Goal: Transaction & Acquisition: Purchase product/service

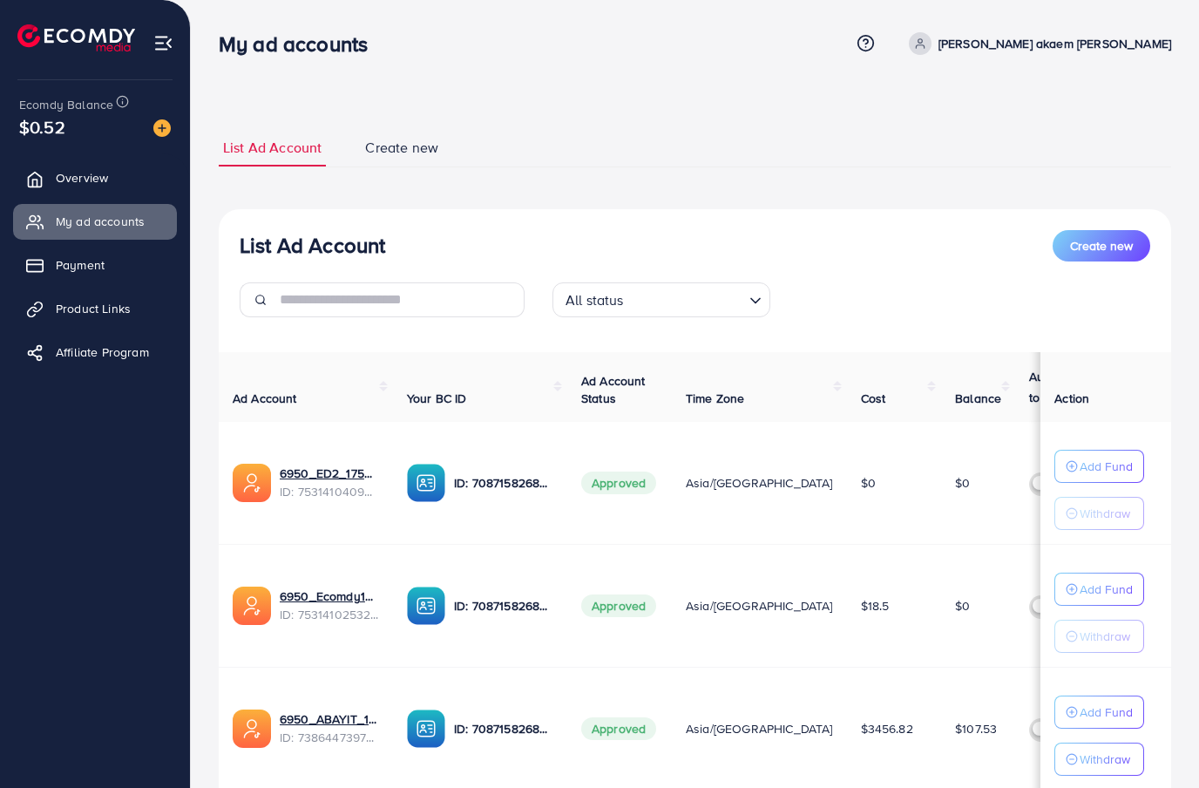
scroll to position [251, 0]
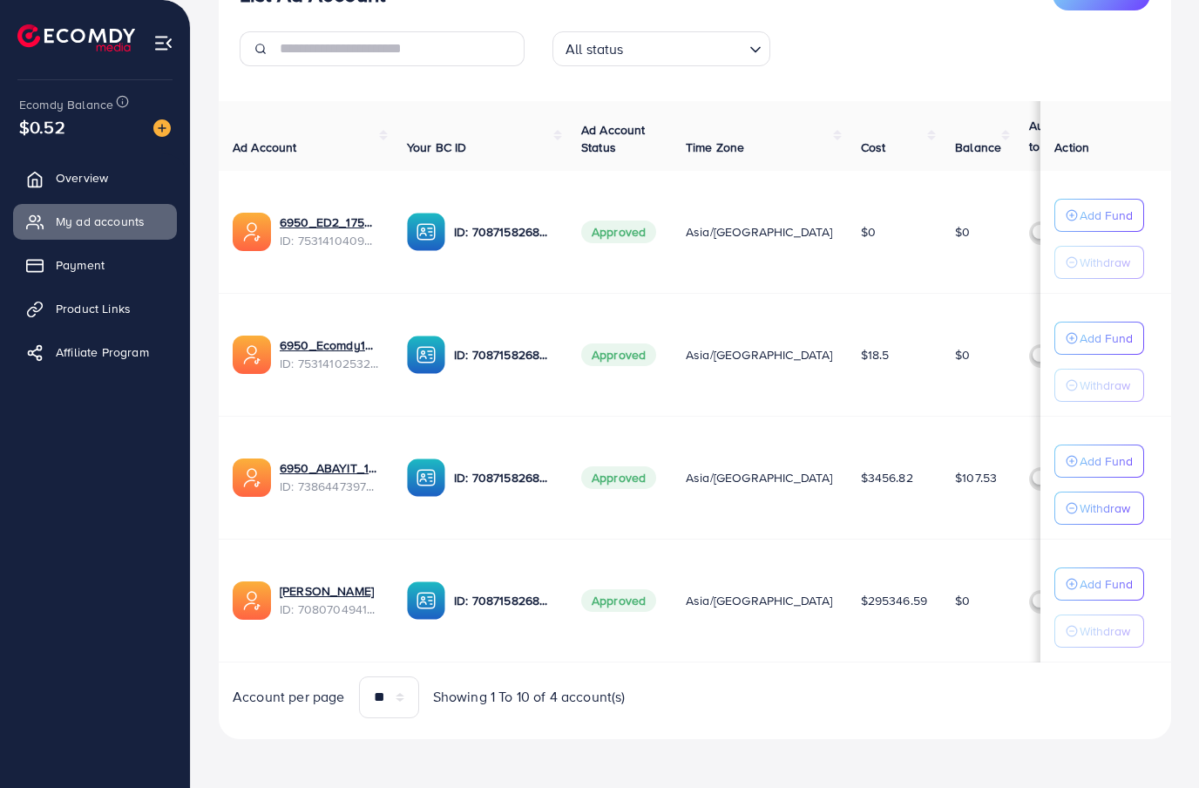
click at [131, 278] on link "Payment" at bounding box center [95, 264] width 164 height 35
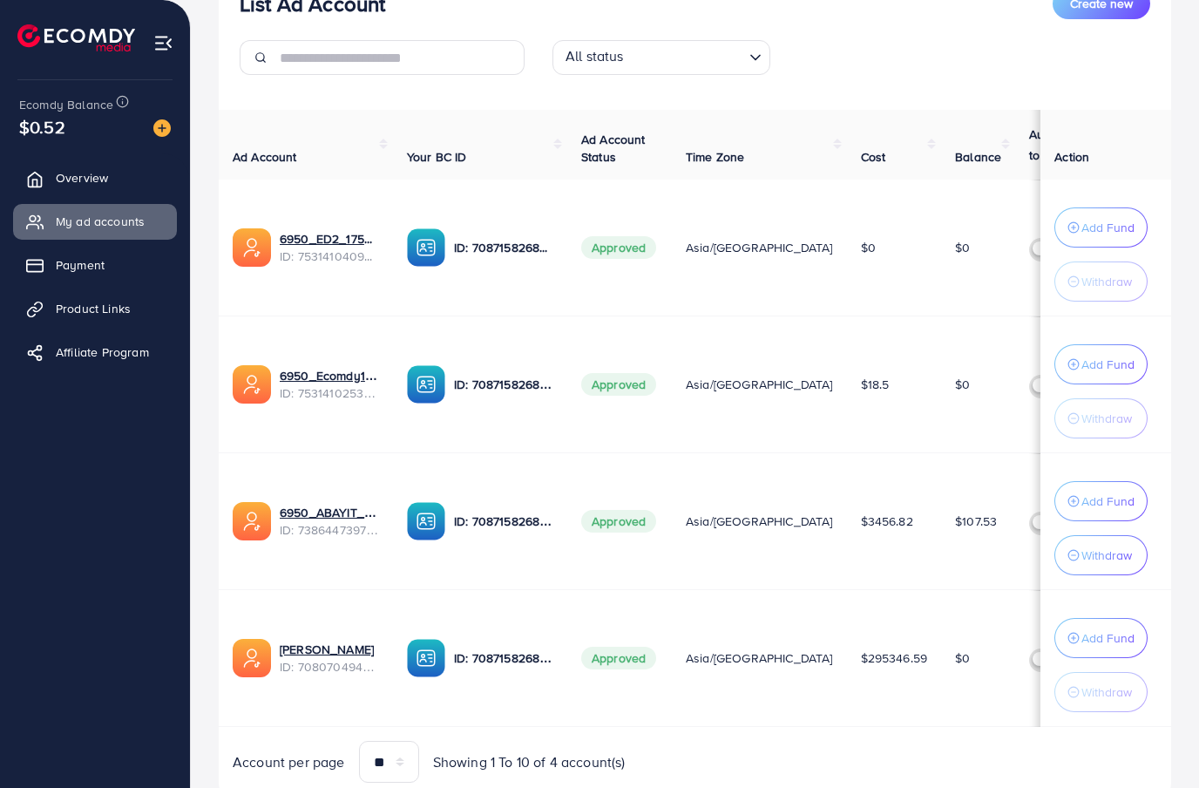
click at [154, 263] on link "Payment" at bounding box center [95, 264] width 164 height 35
click at [153, 264] on link "Payment" at bounding box center [95, 264] width 164 height 35
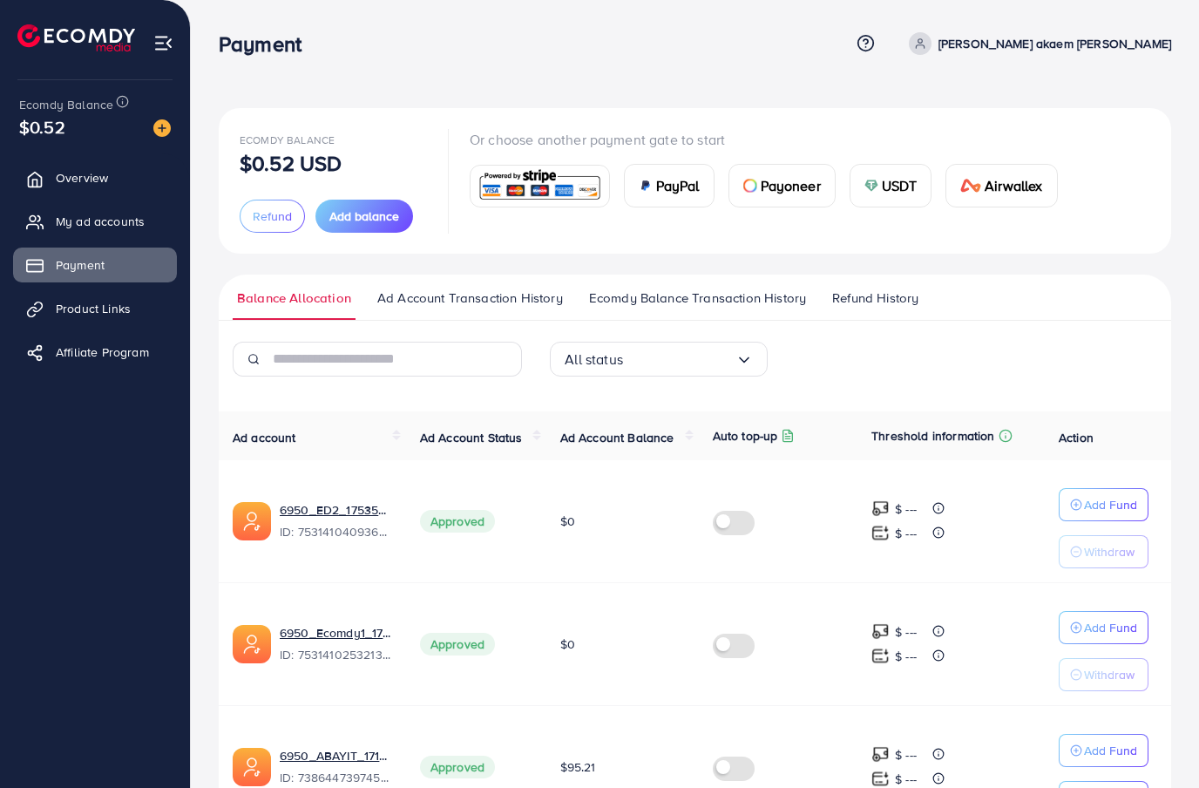
click at [364, 217] on span "Add balance" at bounding box center [364, 215] width 70 height 17
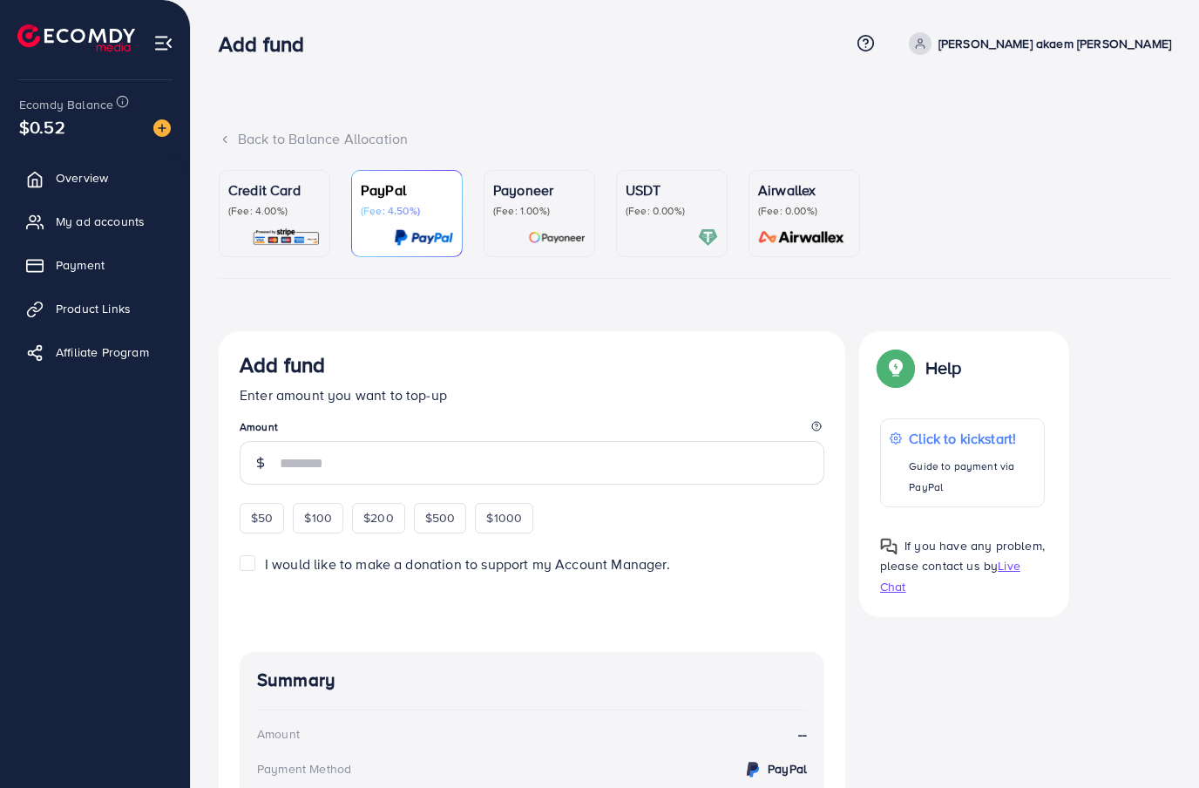
click at [283, 205] on p "(Fee: 4.00%)" at bounding box center [274, 211] width 92 height 14
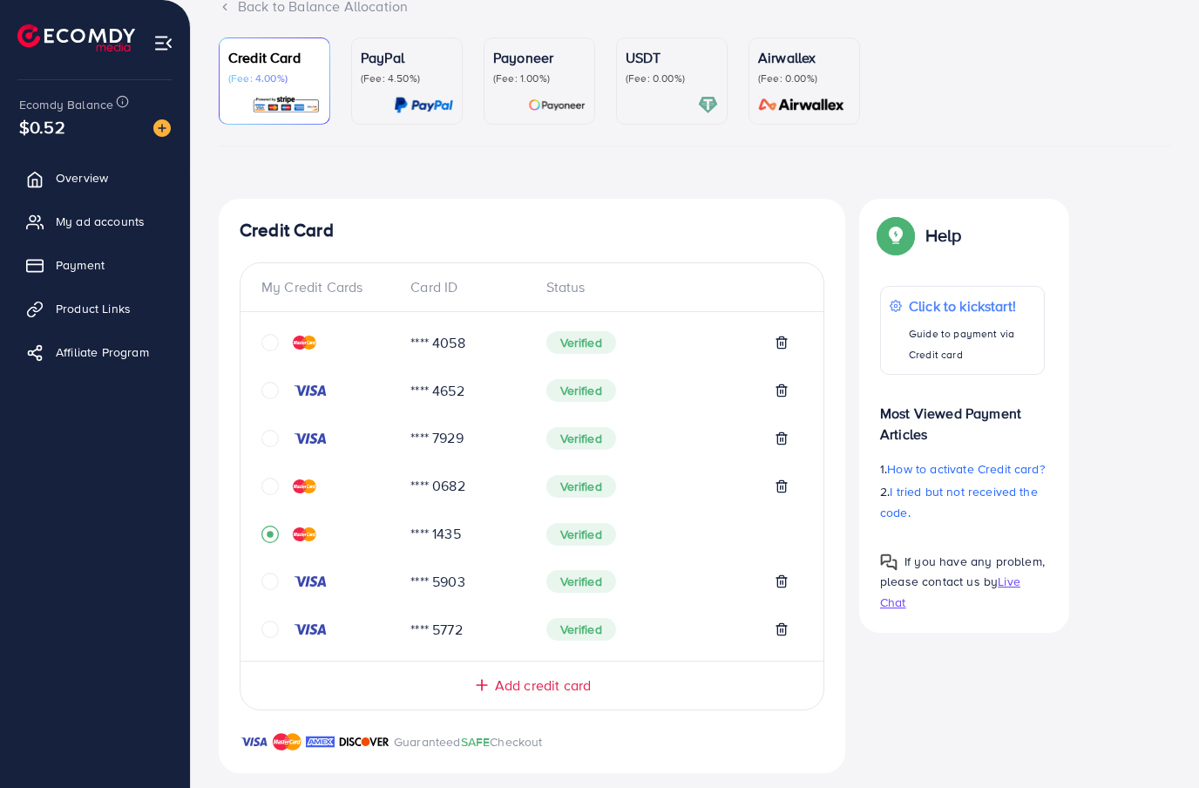
scroll to position [581, 0]
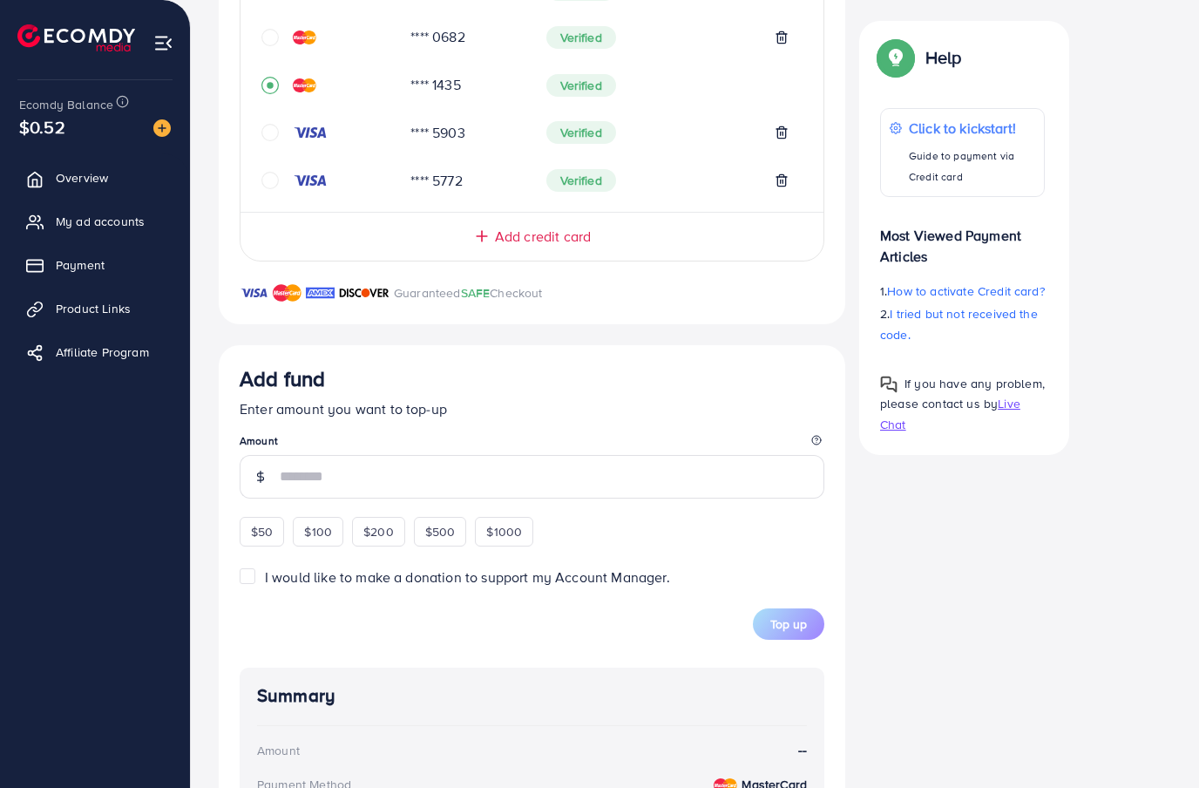
click at [267, 174] on icon "circle" at bounding box center [269, 180] width 17 height 17
click at [379, 476] on input "number" at bounding box center [552, 477] width 545 height 44
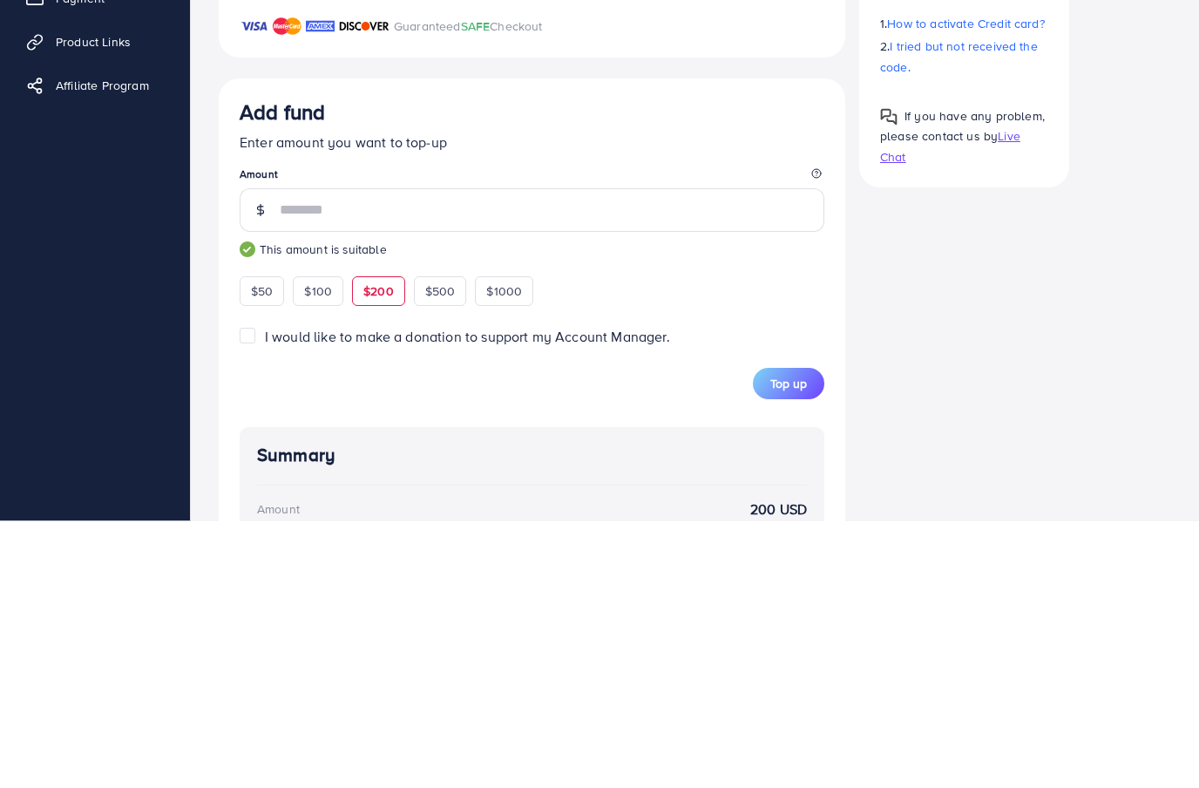
click at [773, 642] on span "Top up" at bounding box center [788, 650] width 37 height 17
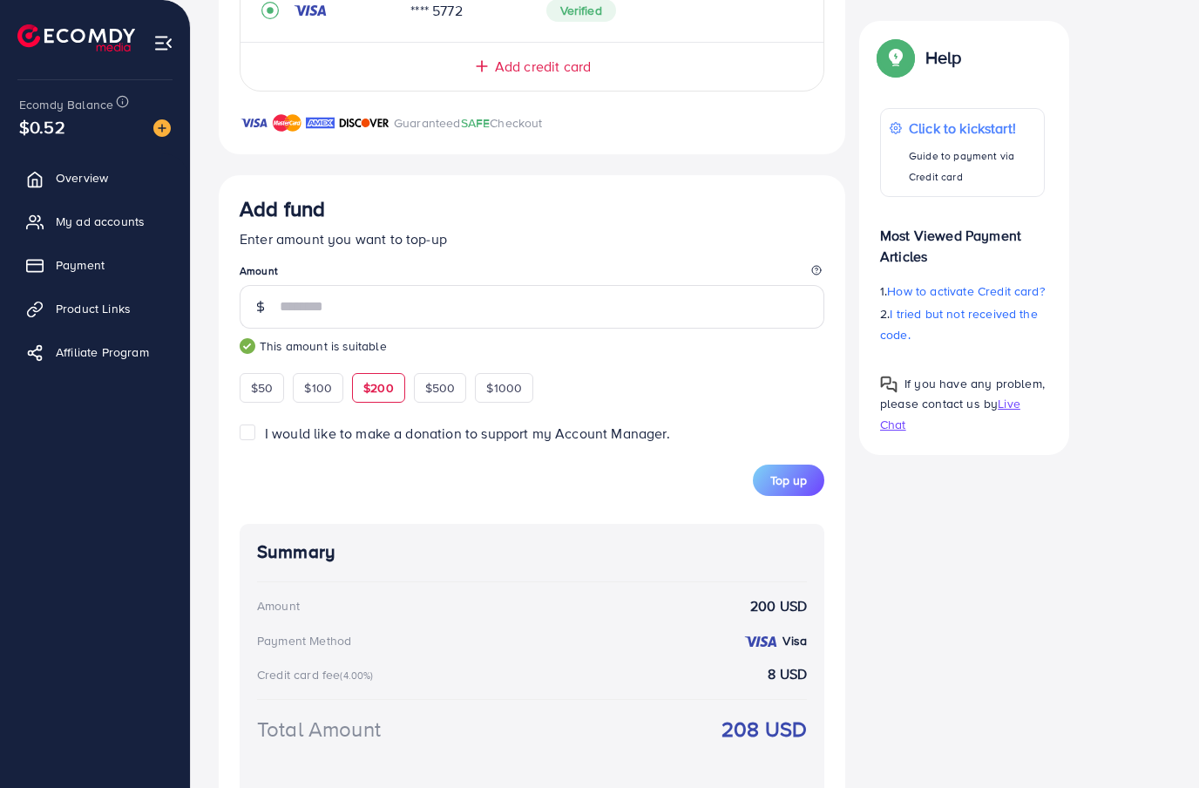
scroll to position [839, 0]
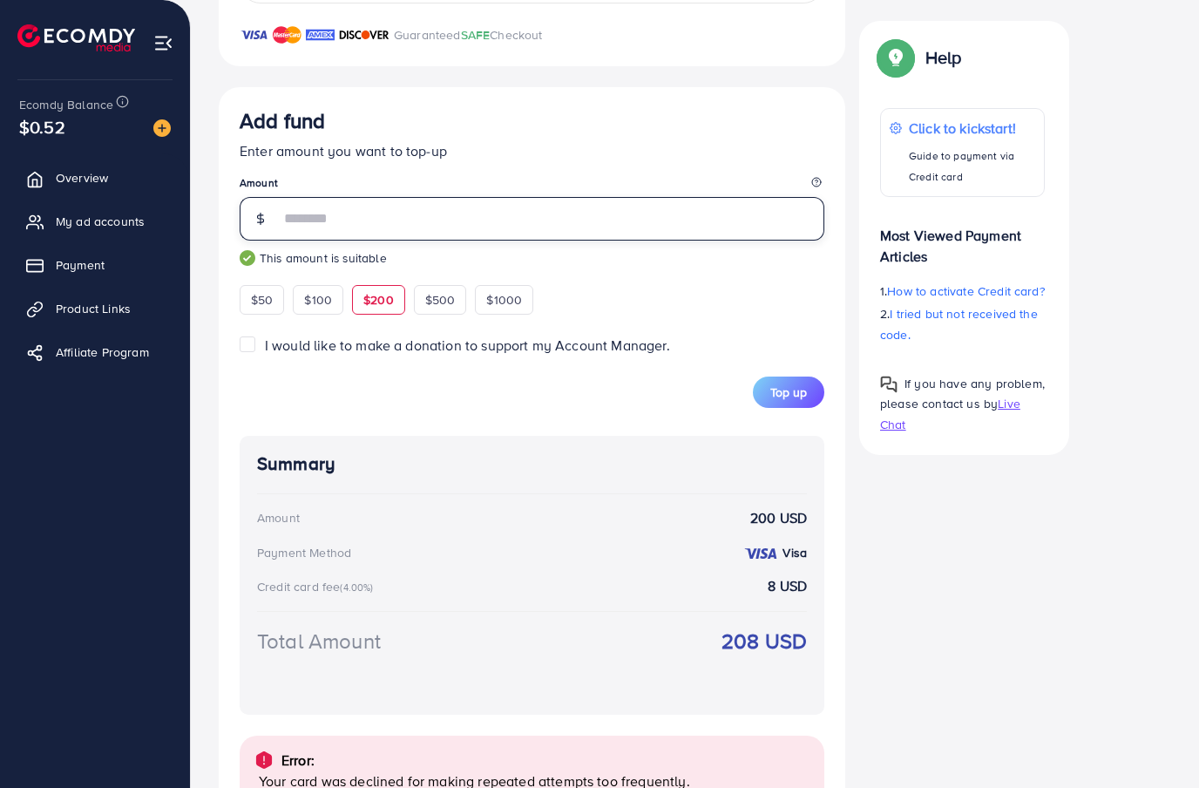
click at [427, 225] on input "***" at bounding box center [552, 219] width 545 height 44
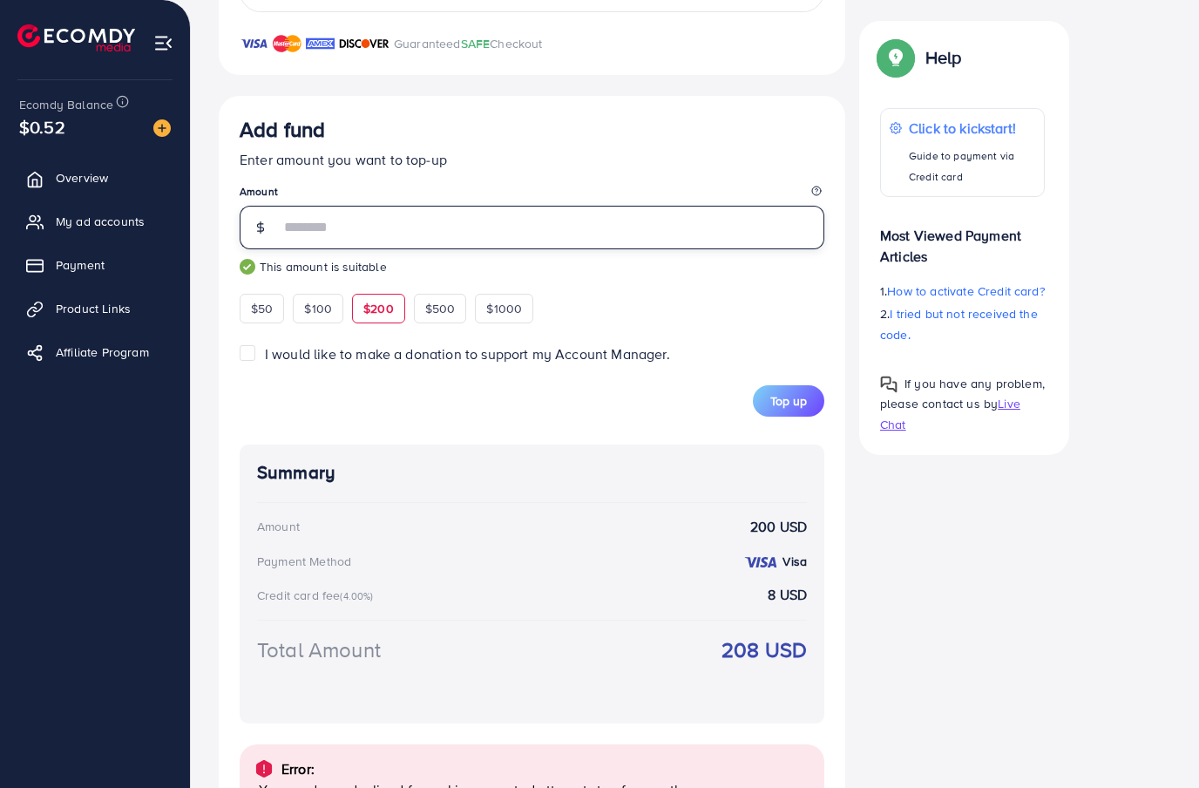
type input "*"
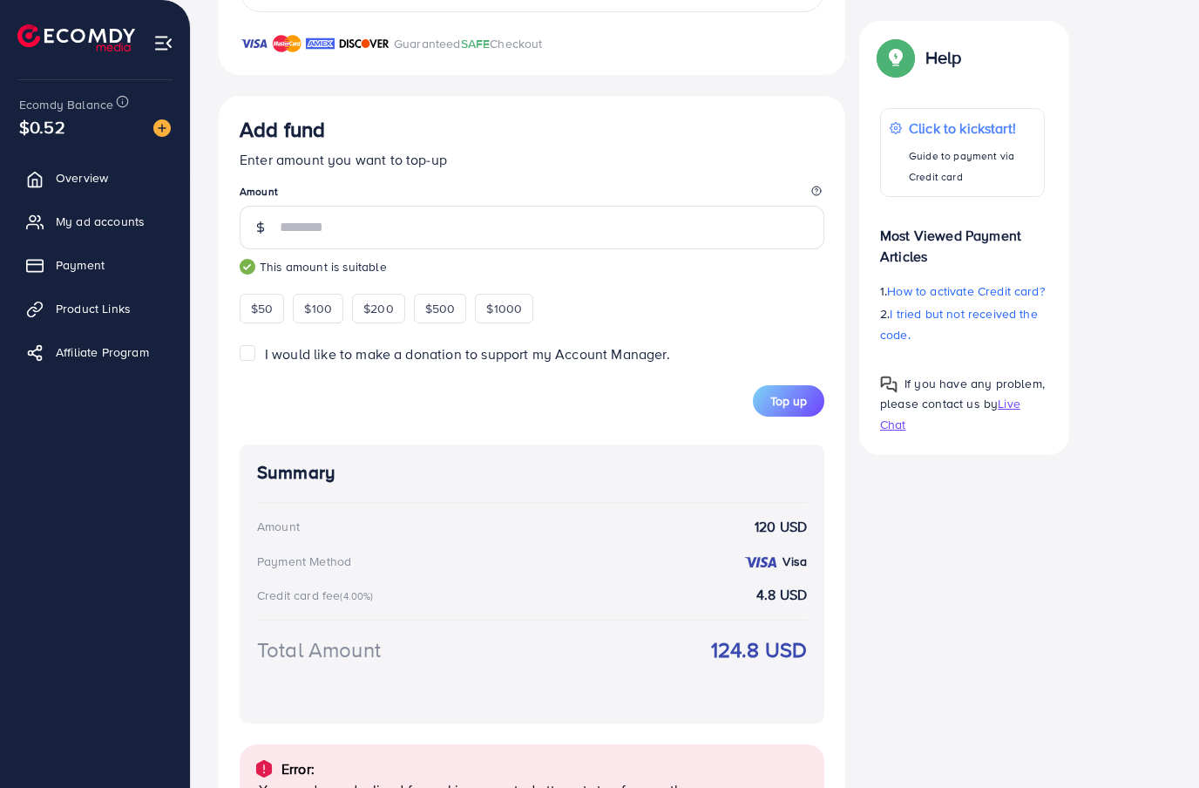
click at [806, 396] on span "Top up" at bounding box center [788, 400] width 37 height 17
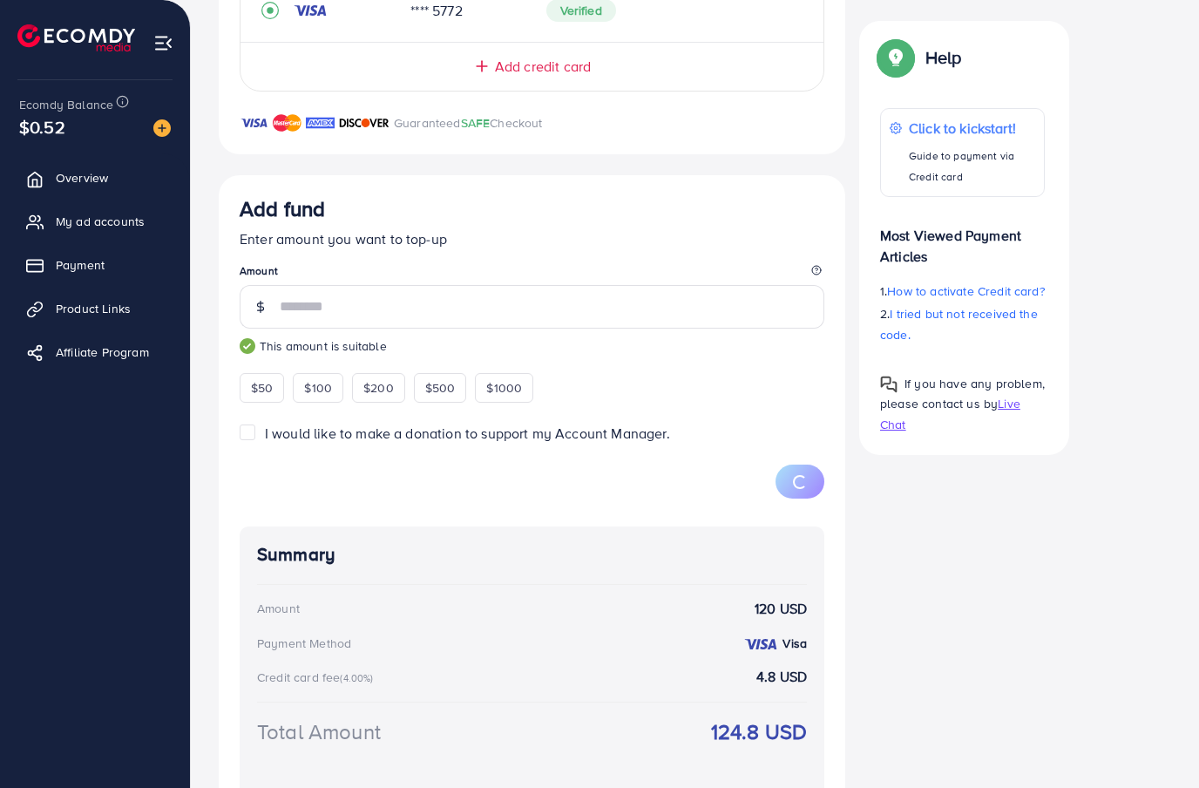
scroll to position [839, 0]
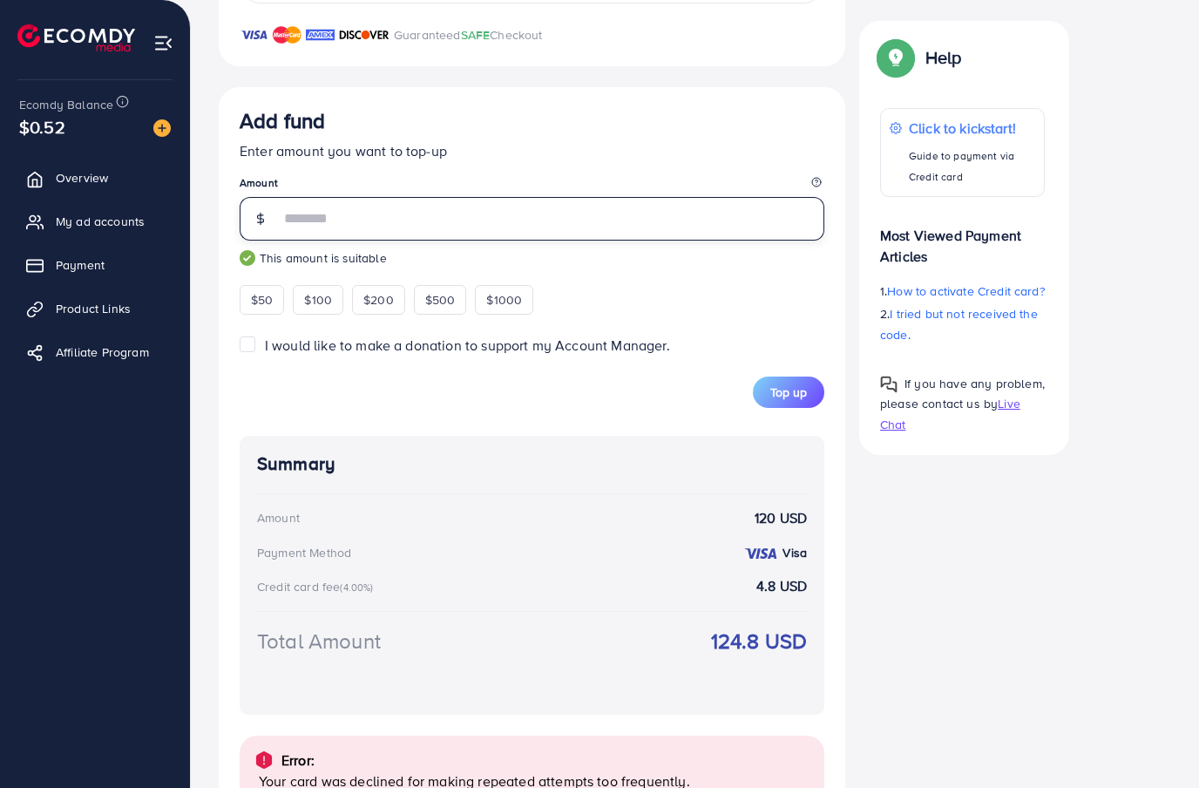
click at [487, 214] on input "***" at bounding box center [552, 219] width 545 height 44
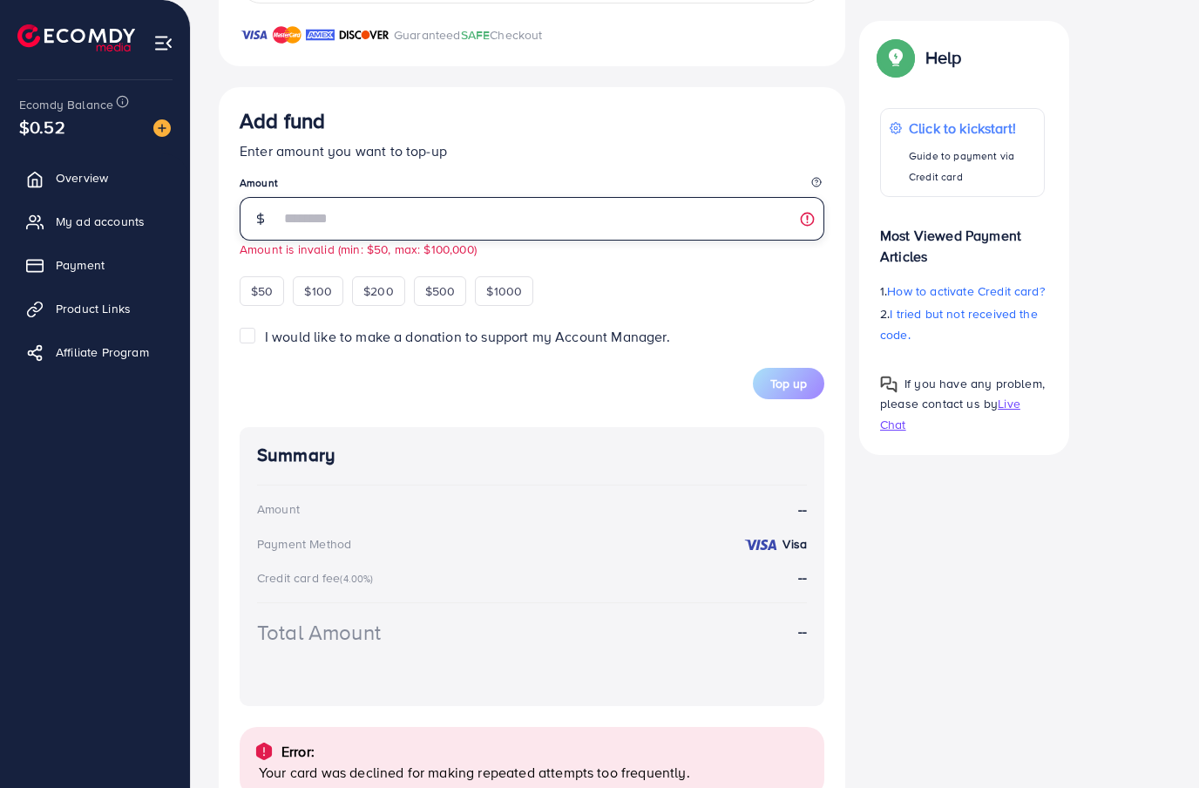
scroll to position [830, 0]
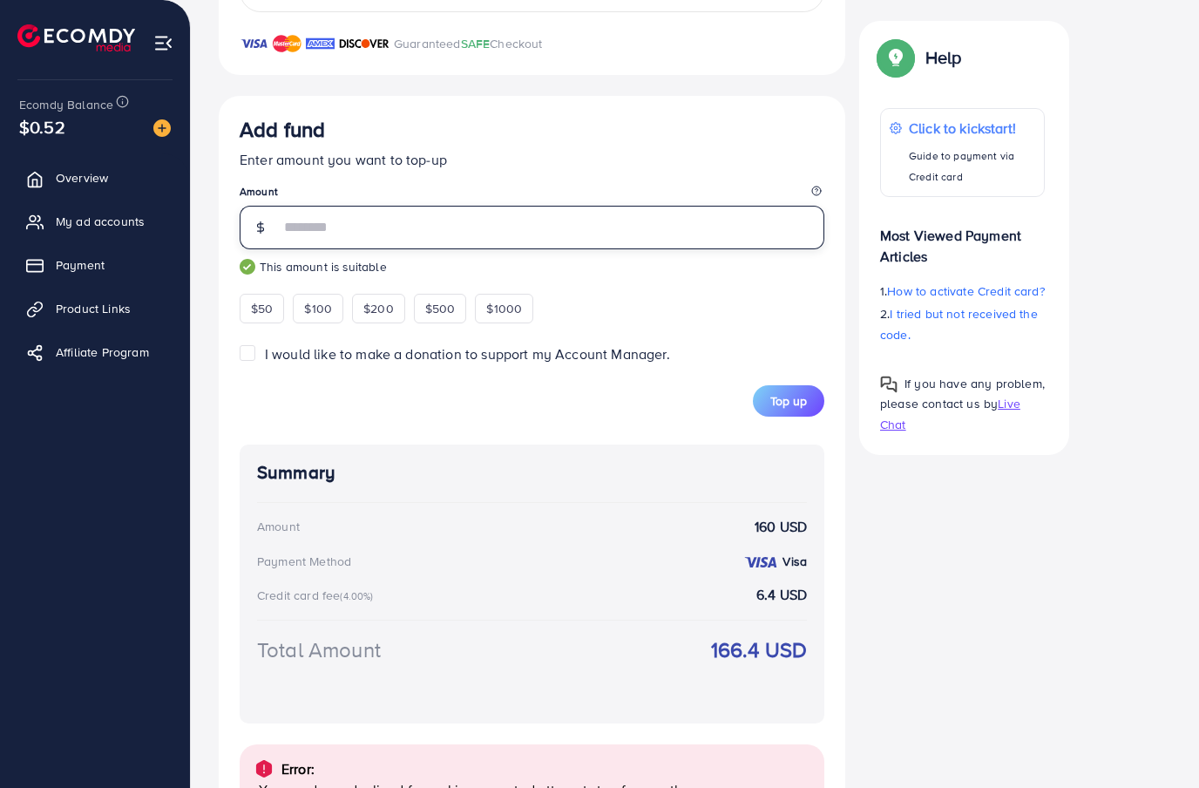
type input "***"
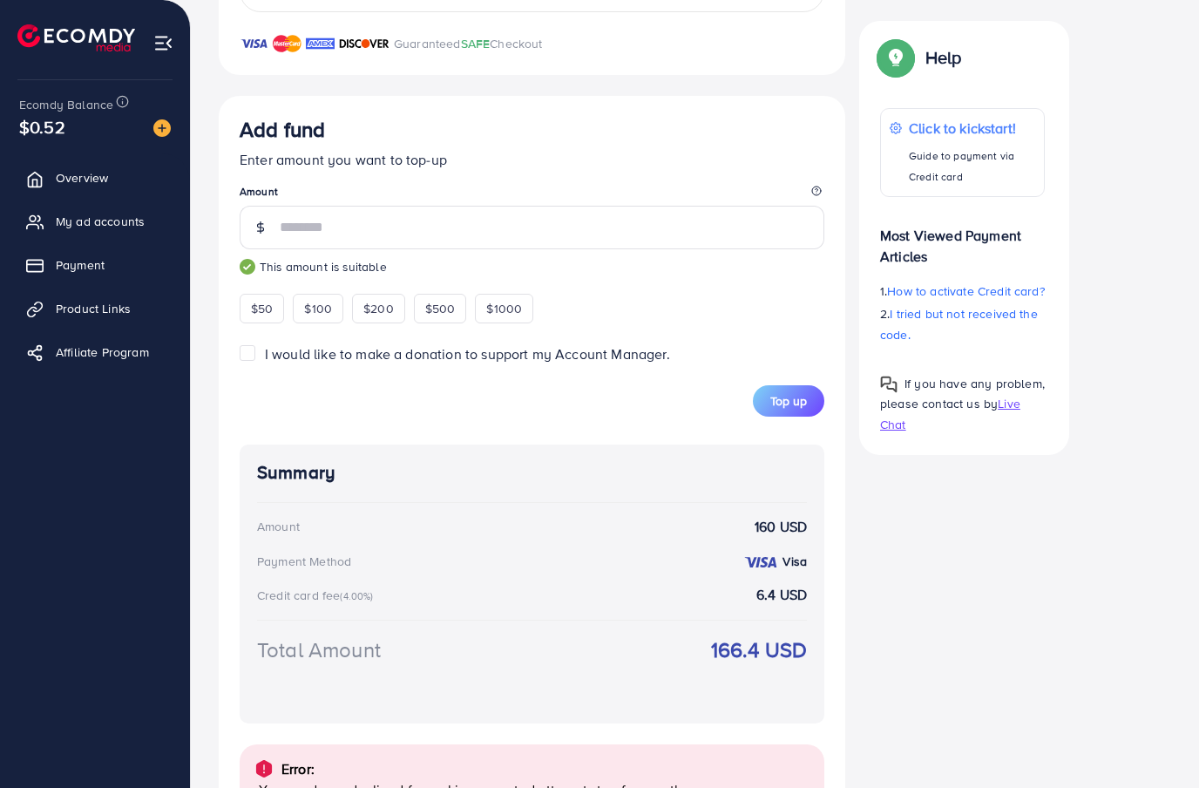
click at [813, 305] on div "Add fund Enter amount you want to top-up Amount *** This amount is suitable $50…" at bounding box center [532, 220] width 585 height 207
click at [808, 399] on button "Top up" at bounding box center [788, 400] width 71 height 31
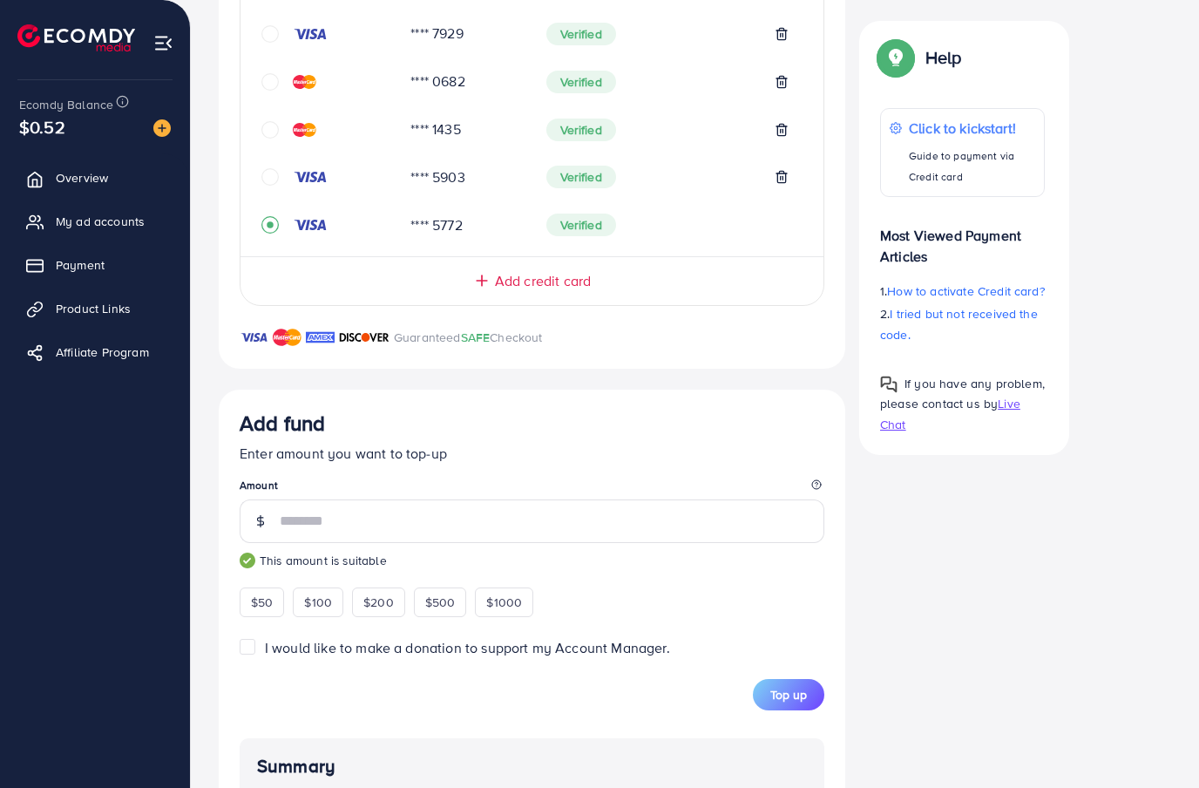
scroll to position [531, 0]
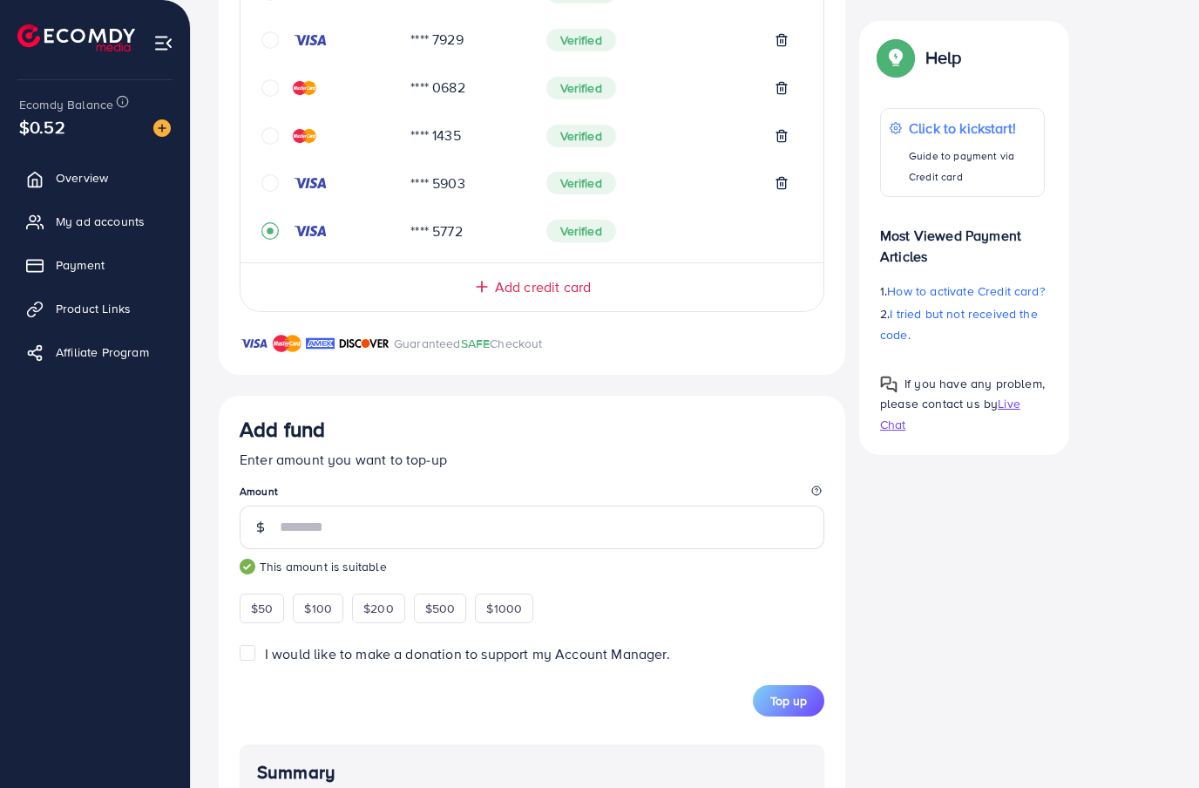
click at [268, 137] on icon "circle" at bounding box center [269, 135] width 17 height 17
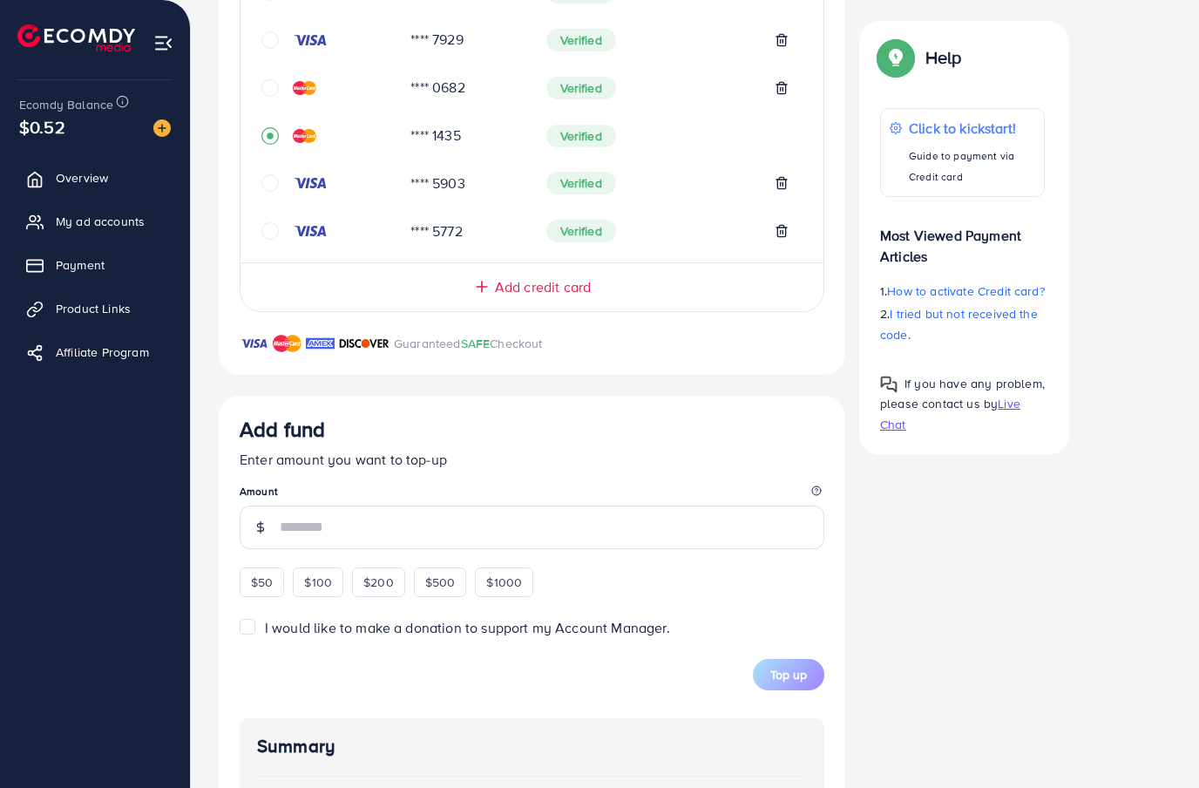
click at [451, 524] on input "number" at bounding box center [552, 527] width 545 height 44
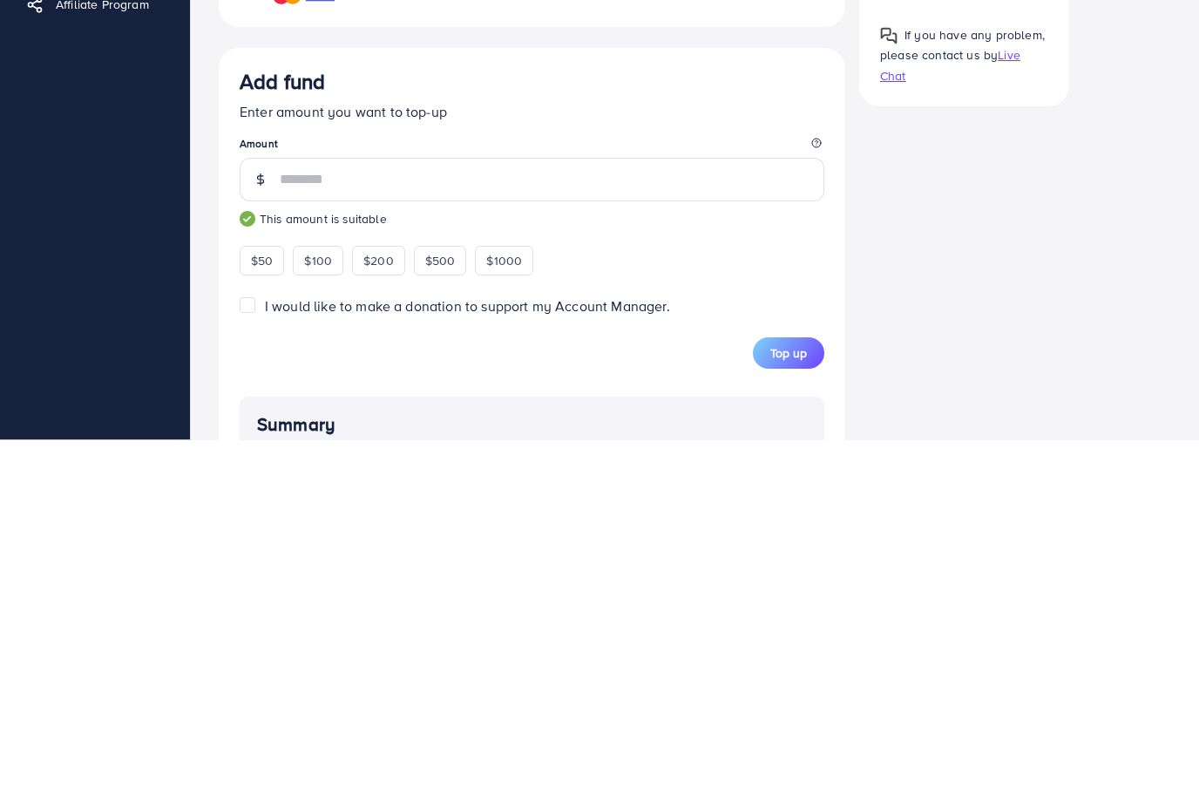
type input "***"
click at [790, 686] on button "Top up" at bounding box center [788, 701] width 71 height 31
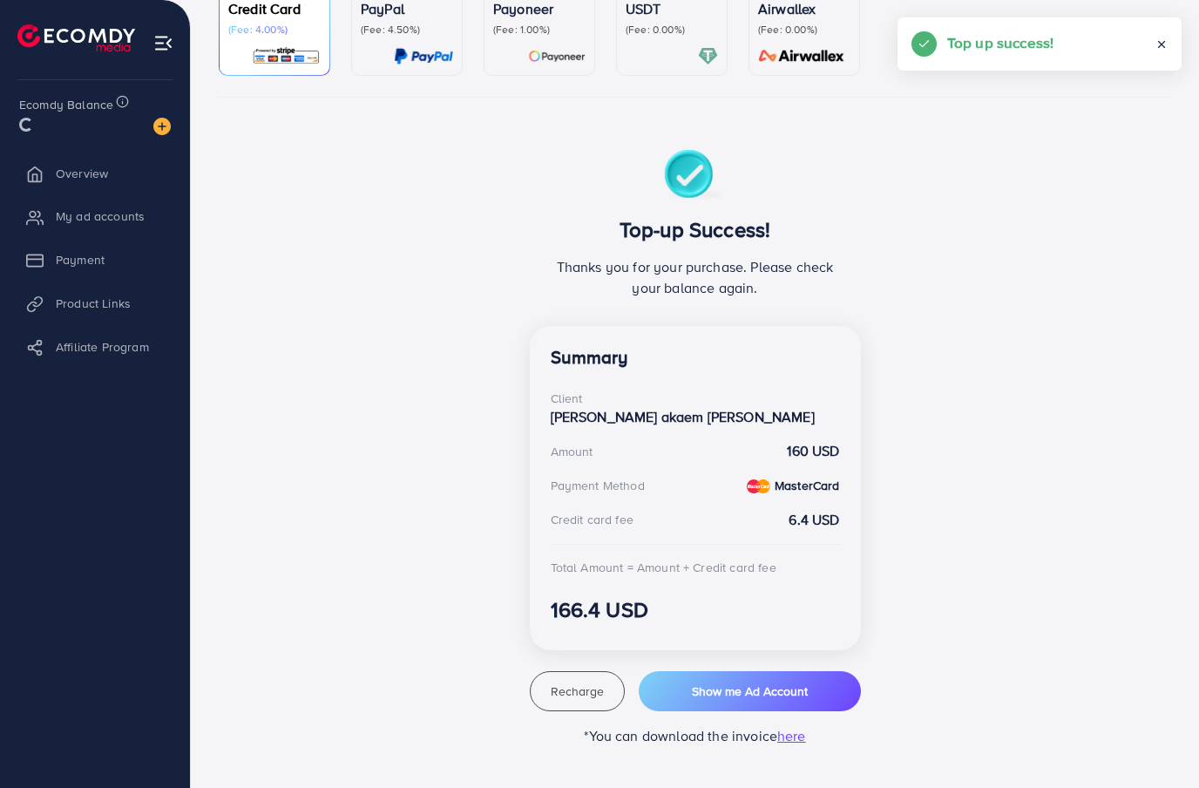
scroll to position [160, 0]
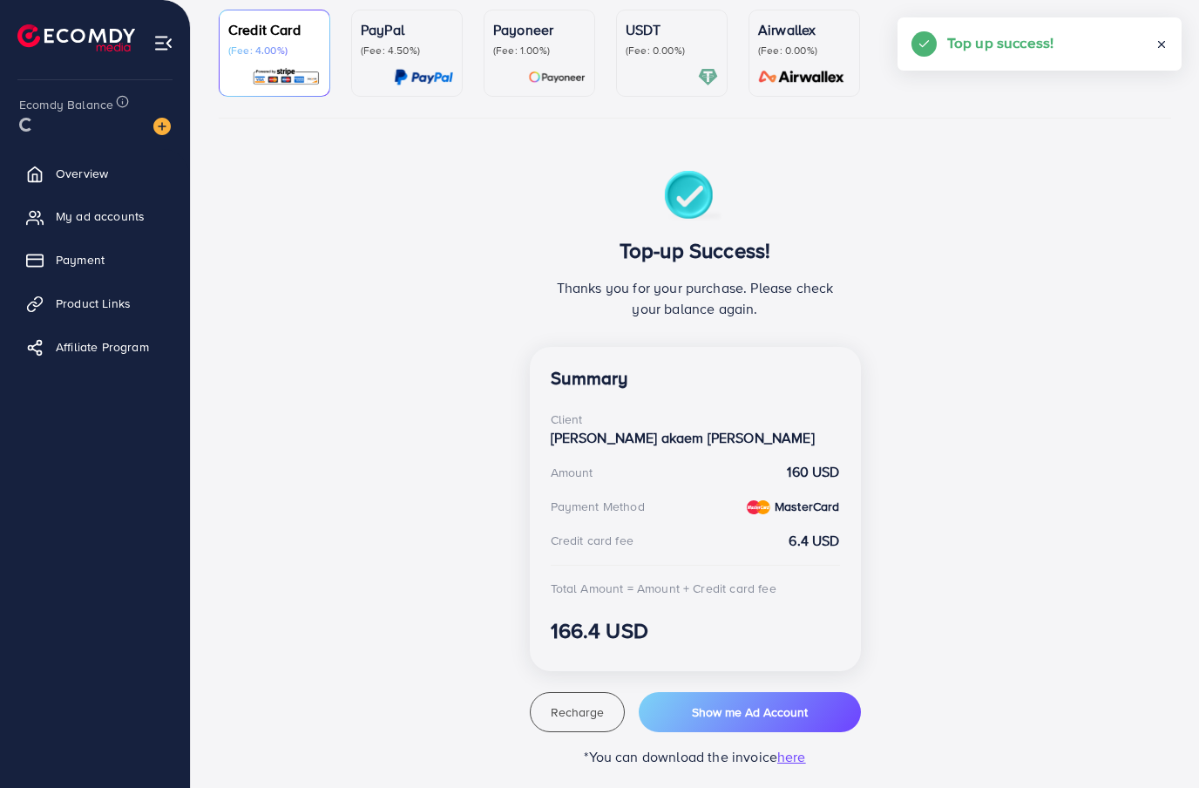
click at [123, 220] on span "My ad accounts" at bounding box center [100, 215] width 89 height 17
